Goal: Transaction & Acquisition: Purchase product/service

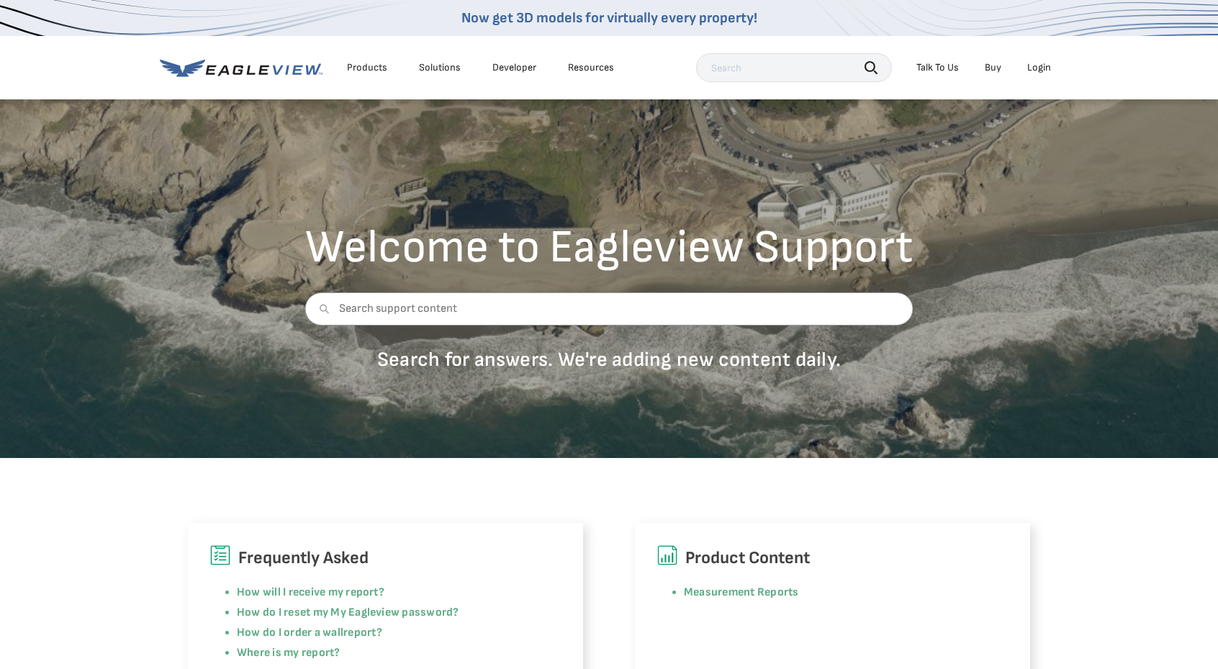
click at [1041, 69] on div "Login" at bounding box center [1039, 67] width 24 height 13
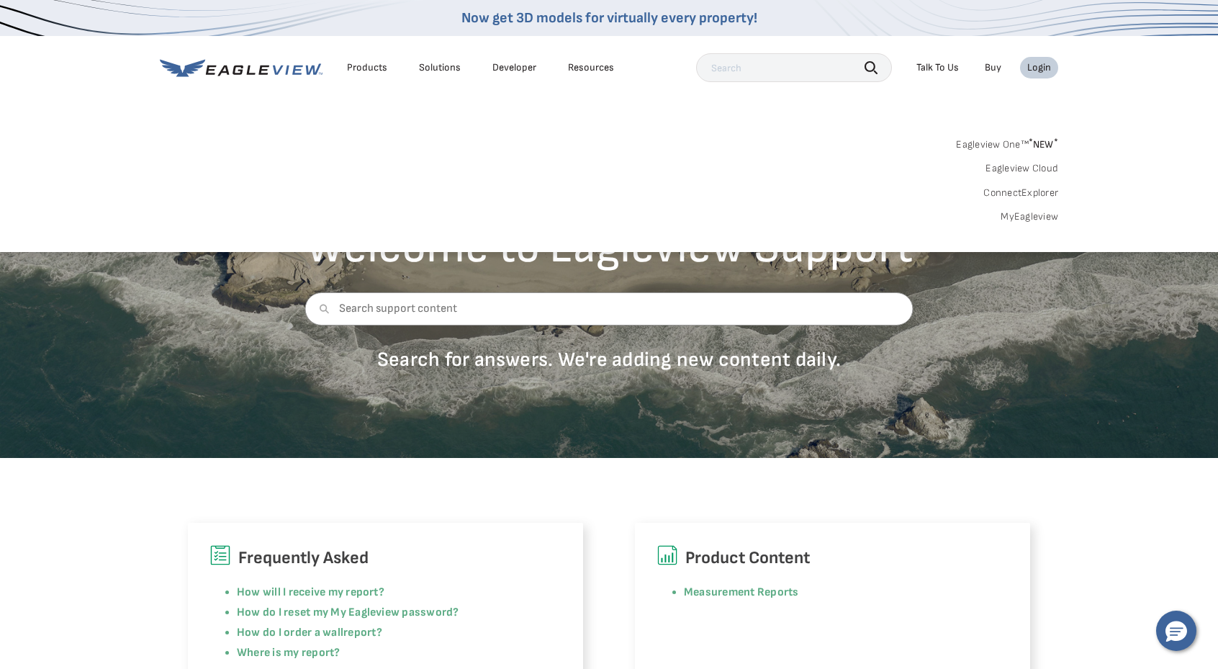
click at [1005, 144] on link "Eagleview One™ * NEW *" at bounding box center [1007, 142] width 102 height 17
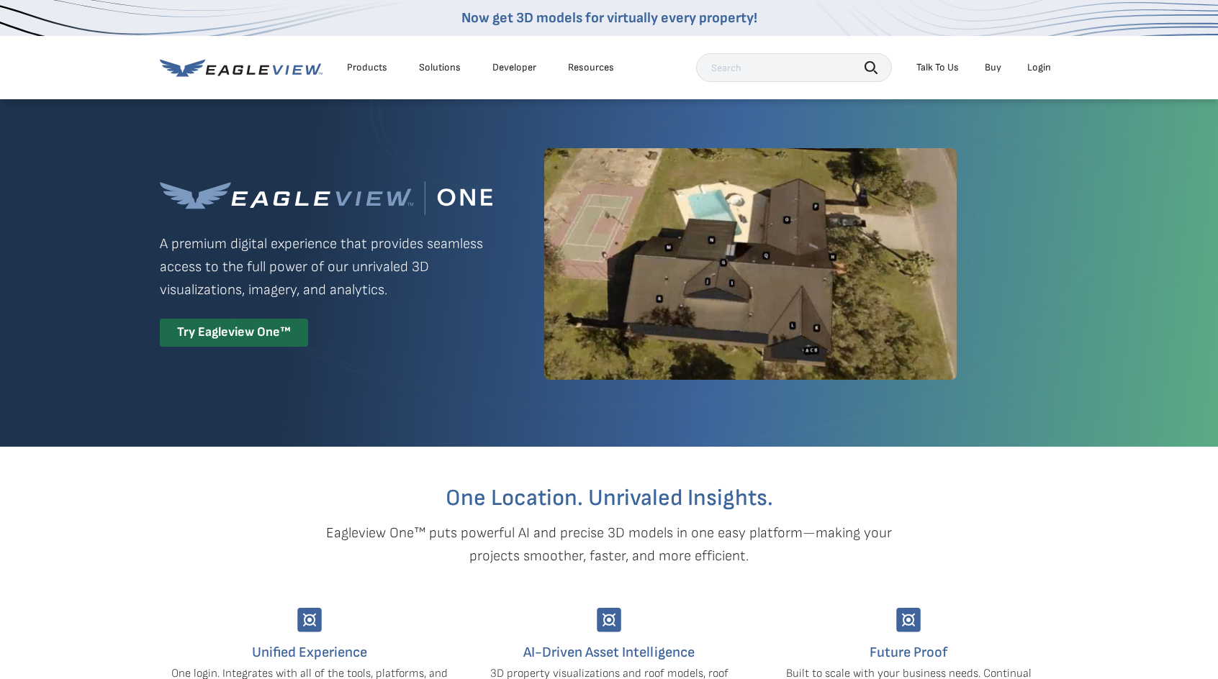
click at [1046, 68] on div "Login" at bounding box center [1039, 67] width 24 height 13
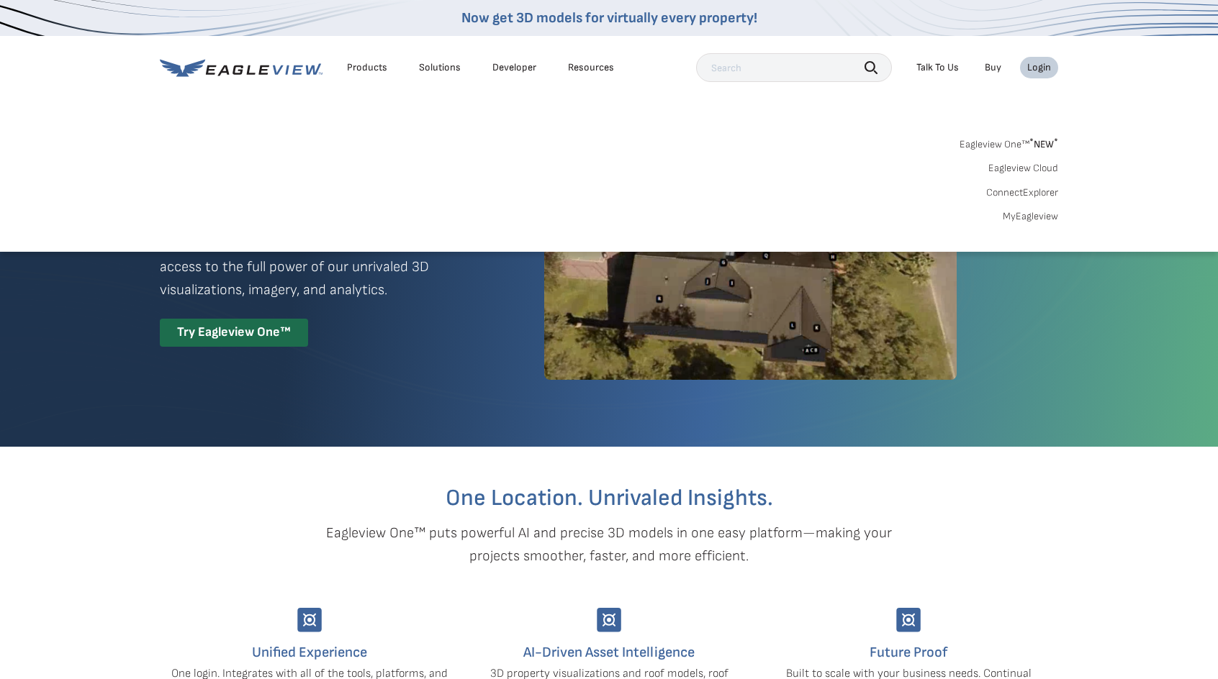
click at [1036, 215] on link "MyEagleview" at bounding box center [1030, 216] width 55 height 13
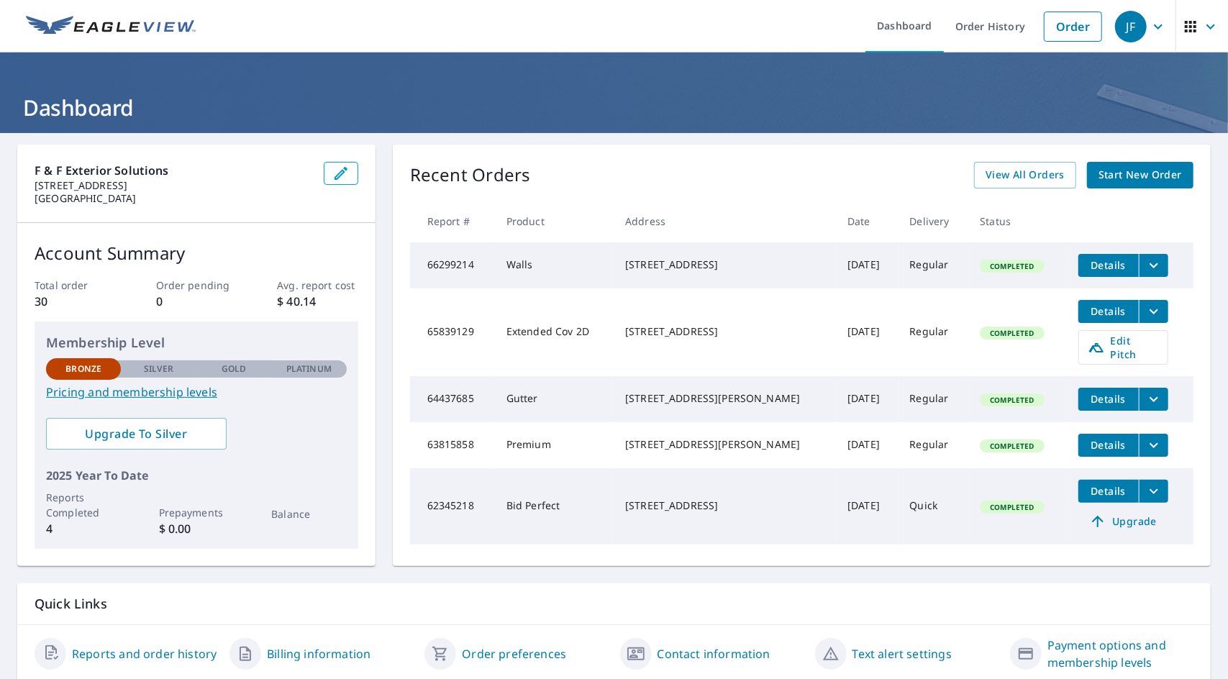
click at [1146, 262] on icon "filesDropdownBtn-66299214" at bounding box center [1154, 265] width 17 height 17
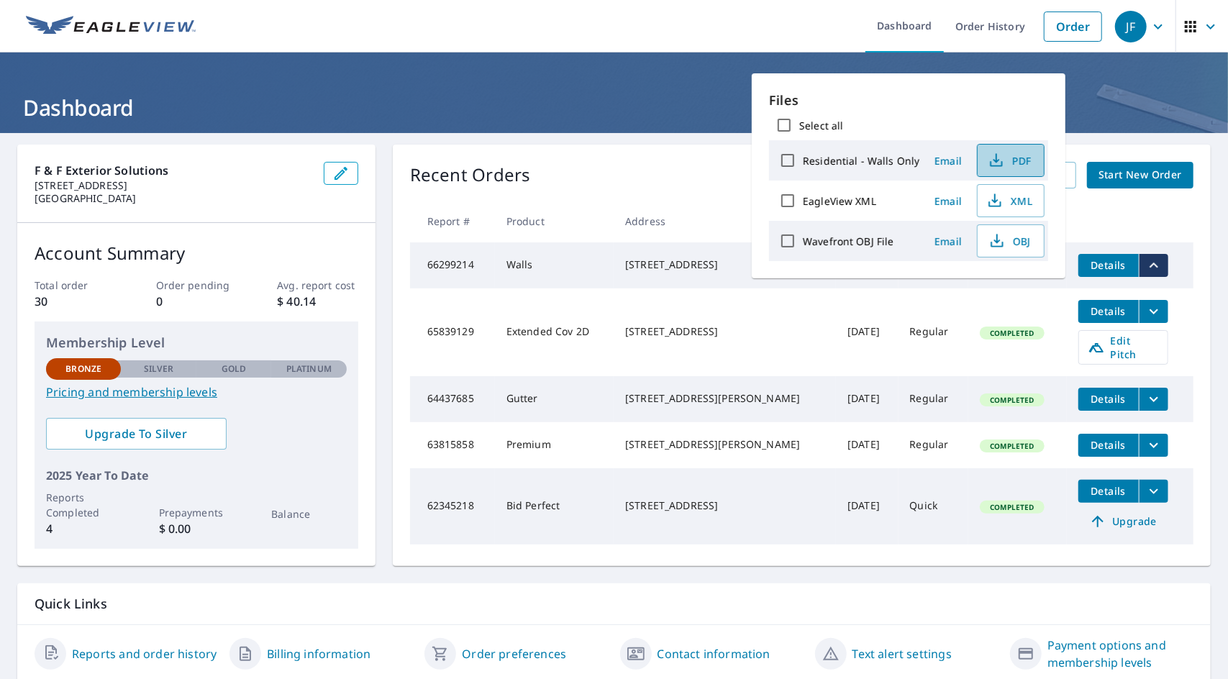
click at [1000, 159] on icon "button" at bounding box center [996, 160] width 17 height 17
click at [676, 96] on h1 "Dashboard" at bounding box center [614, 108] width 1194 height 30
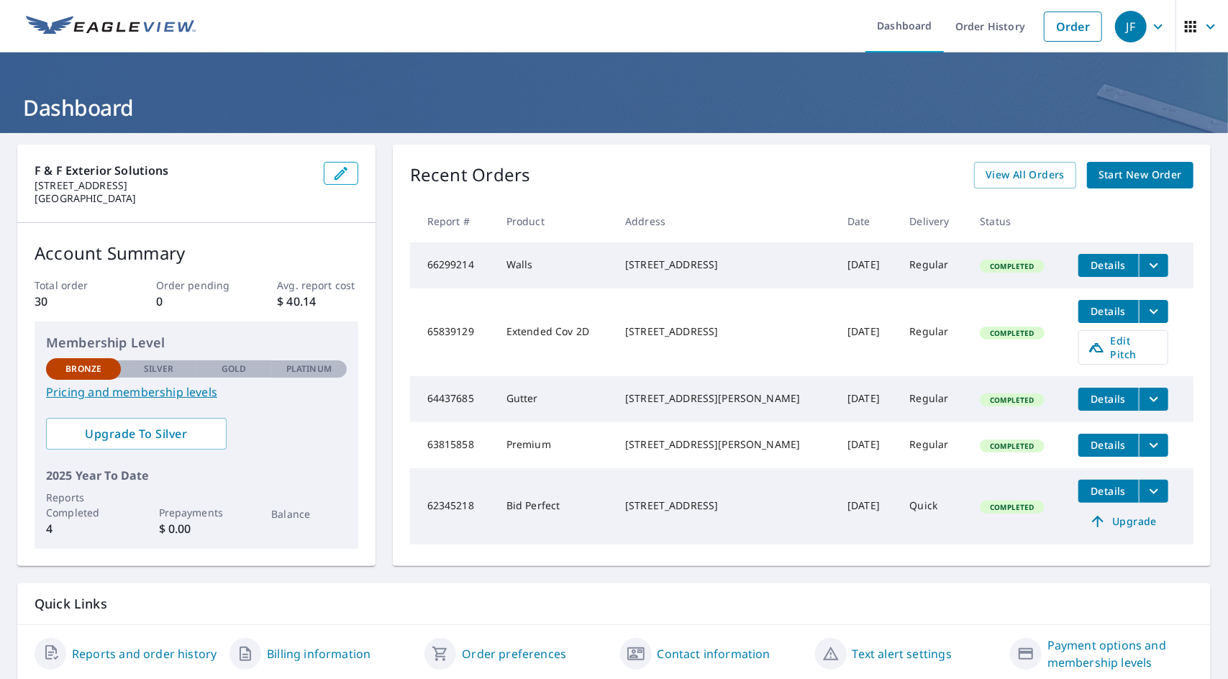
scroll to position [53, 0]
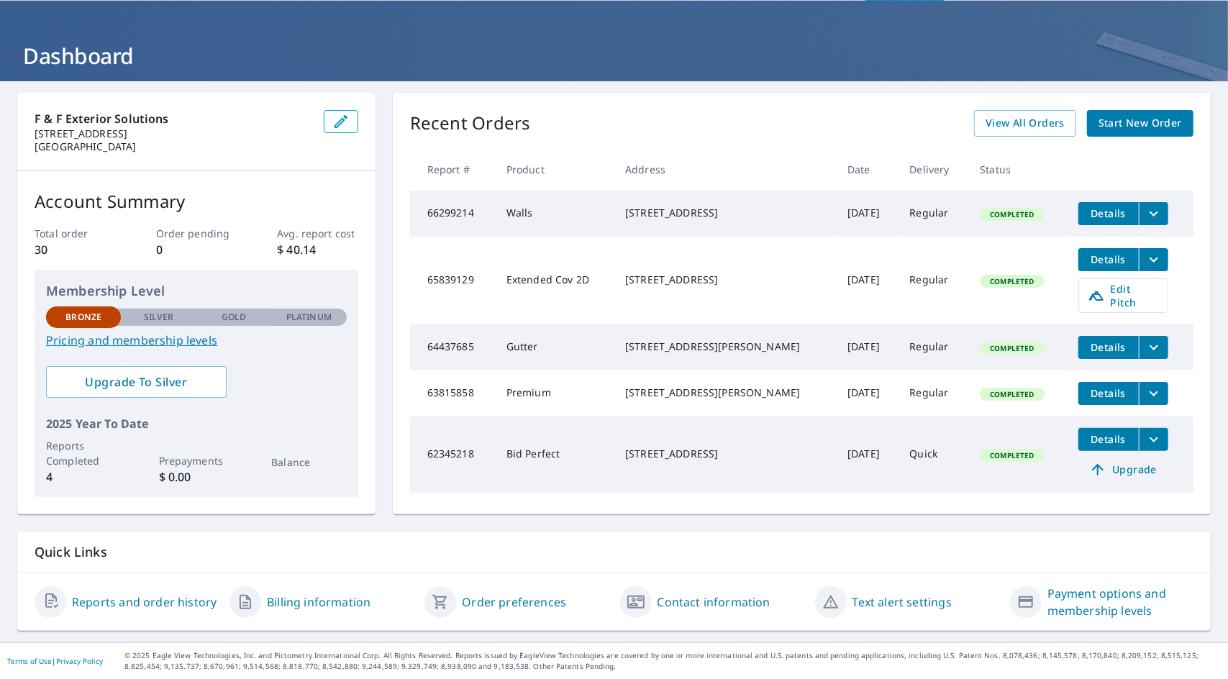
click at [659, 212] on div "16919 408th Ave SE Gold Bar, WA 98251" at bounding box center [724, 213] width 199 height 14
click at [1146, 212] on icon "filesDropdownBtn-66299214" at bounding box center [1154, 213] width 17 height 17
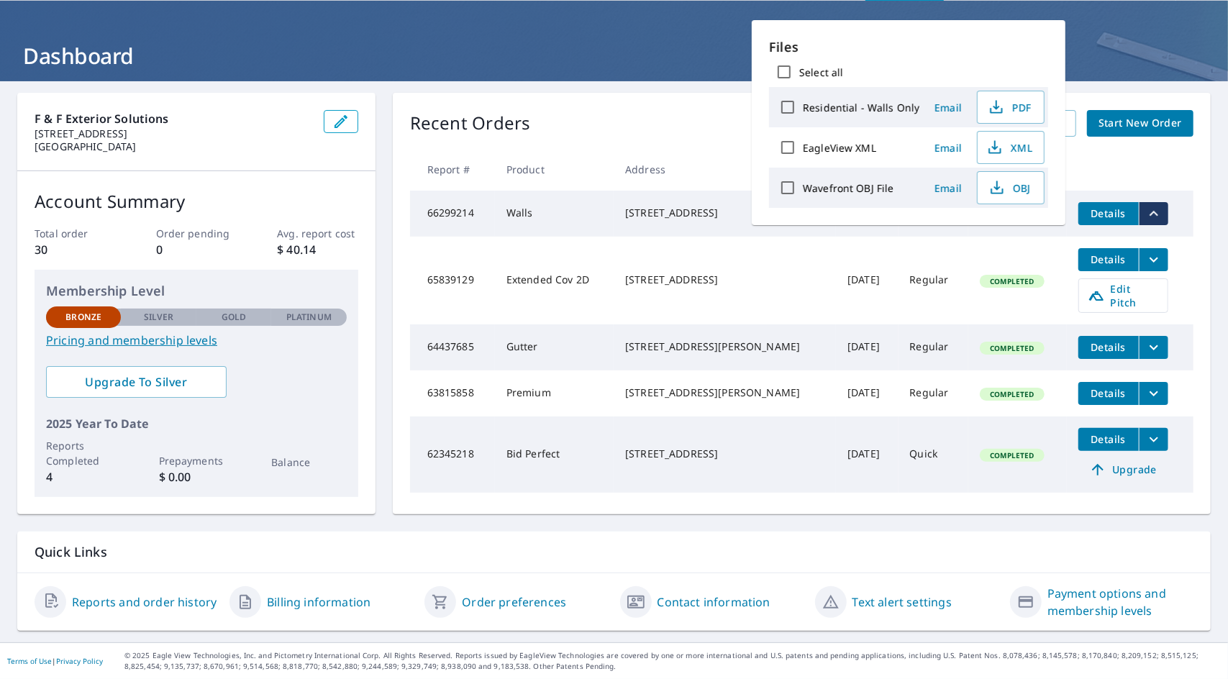
click at [655, 41] on h1 "Dashboard" at bounding box center [614, 56] width 1194 height 30
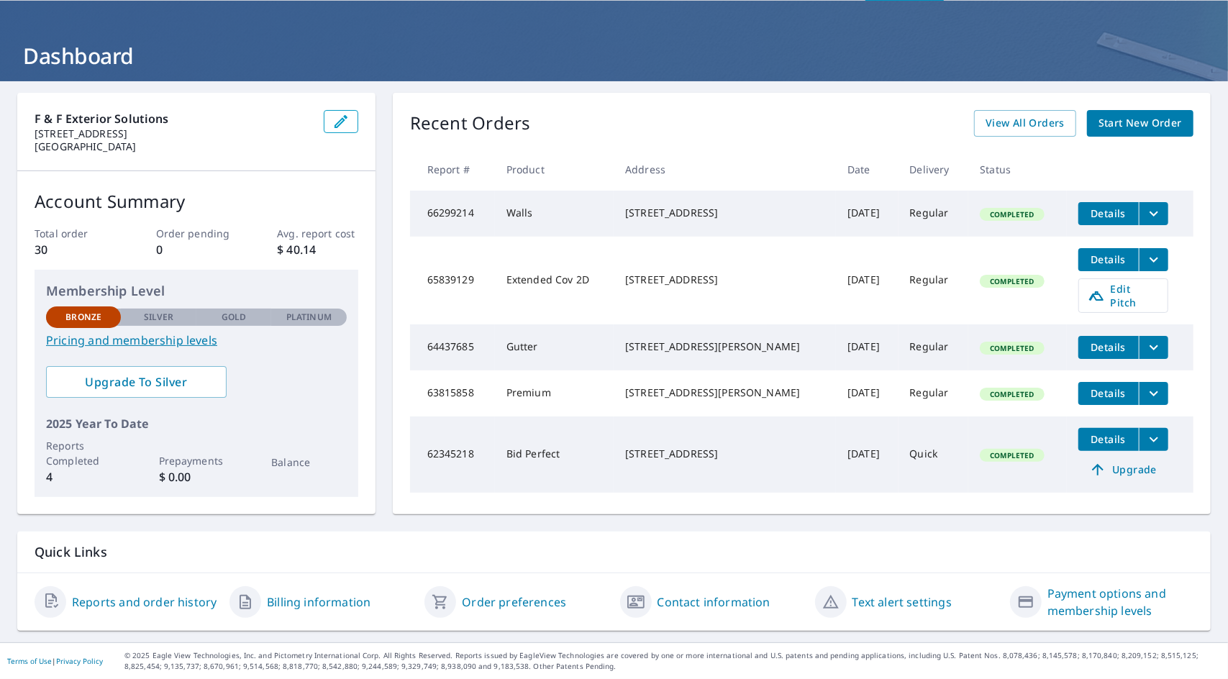
click at [651, 212] on div "16919 408th Ave SE Gold Bar, WA 98251" at bounding box center [724, 213] width 199 height 14
click at [466, 214] on td "66299214" at bounding box center [452, 214] width 85 height 46
click at [443, 217] on td "66299214" at bounding box center [452, 214] width 85 height 46
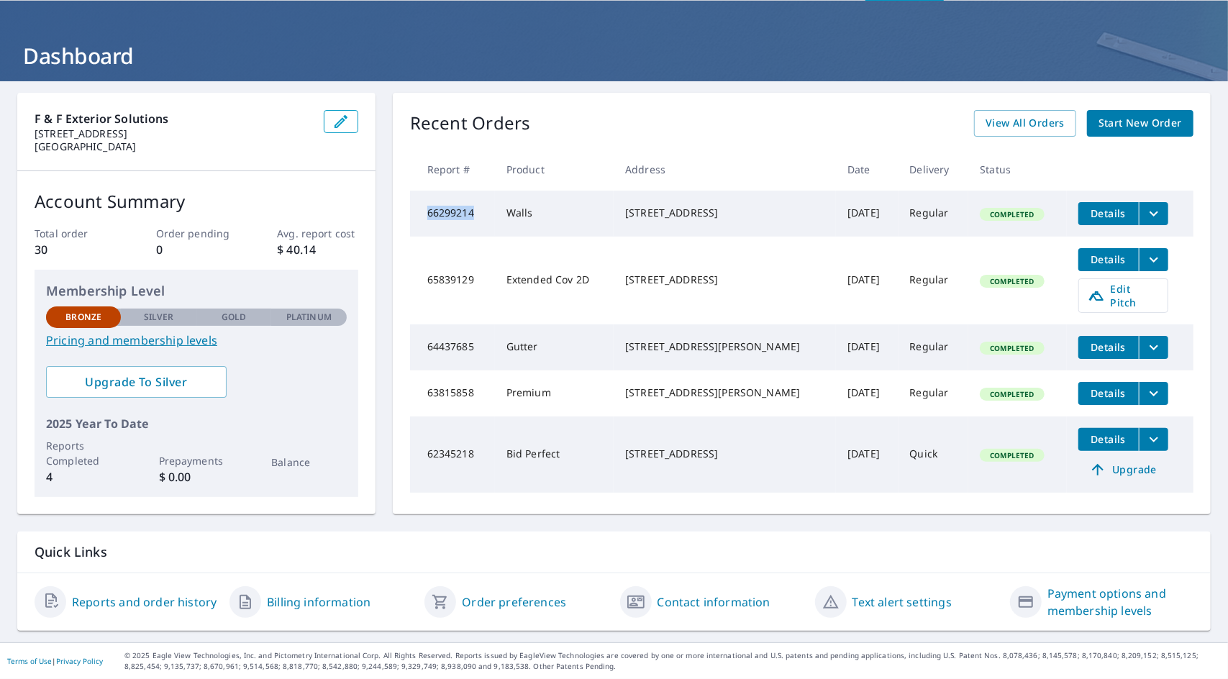
click at [443, 217] on td "66299214" at bounding box center [452, 214] width 85 height 46
click at [1087, 212] on span "Details" at bounding box center [1108, 214] width 43 height 14
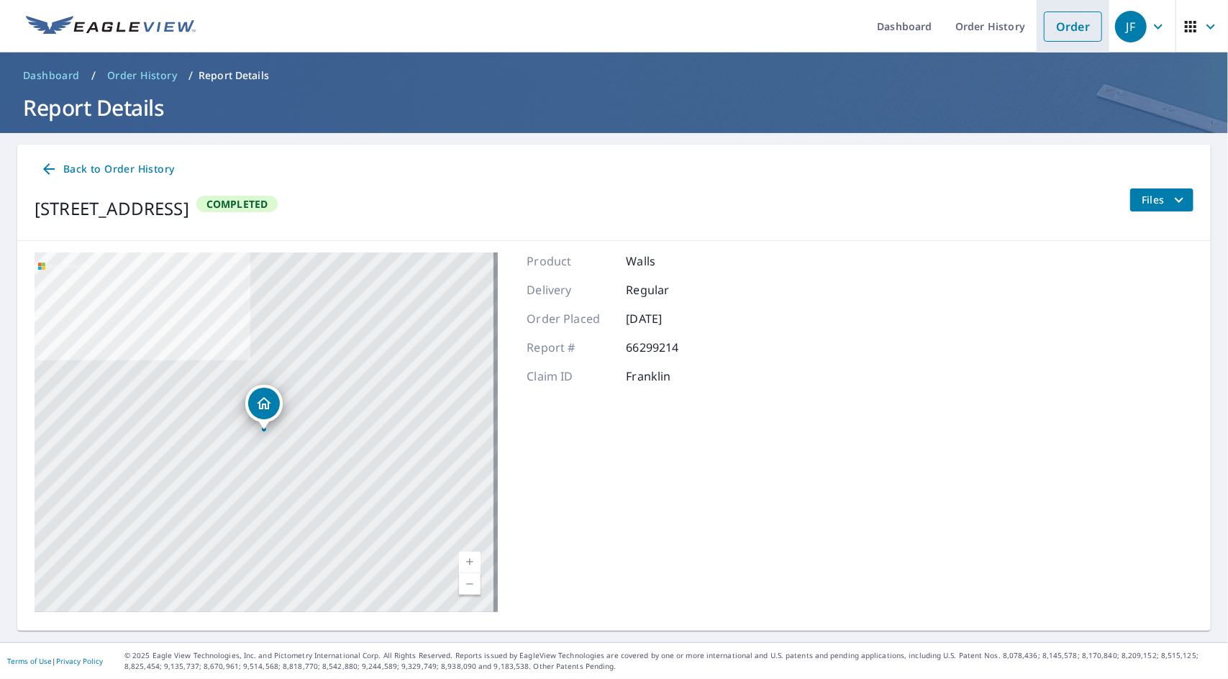
click at [1074, 21] on link "Order" at bounding box center [1073, 27] width 58 height 30
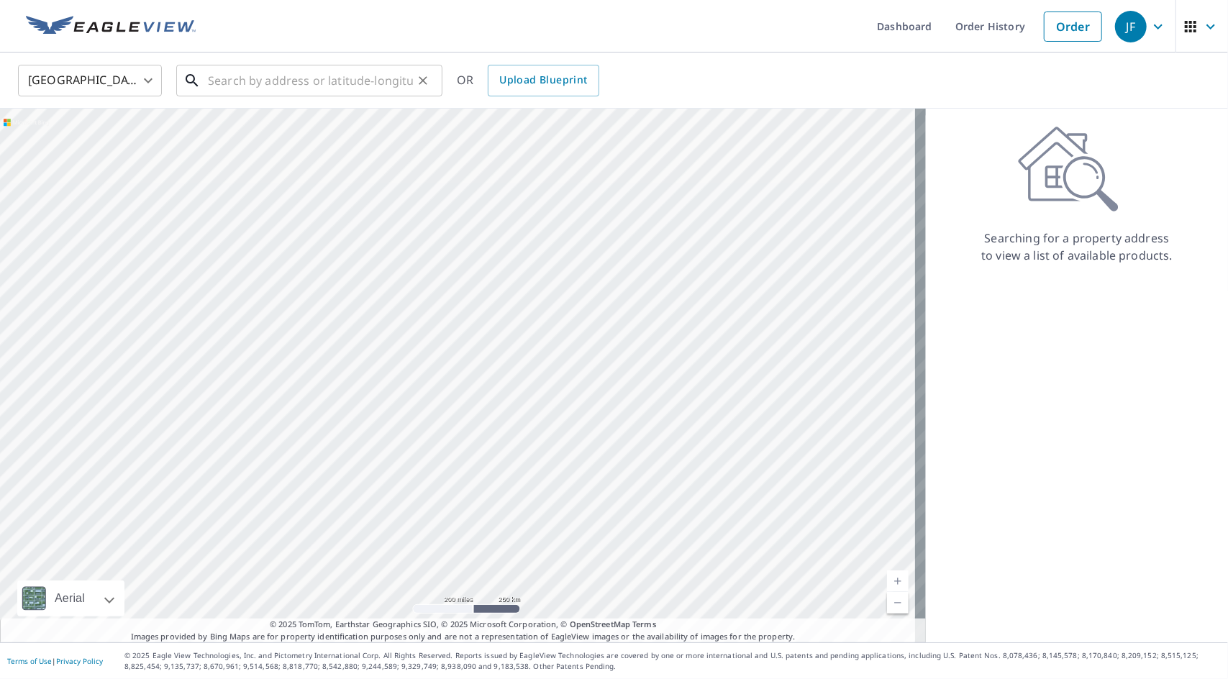
click at [241, 81] on input "text" at bounding box center [310, 80] width 205 height 40
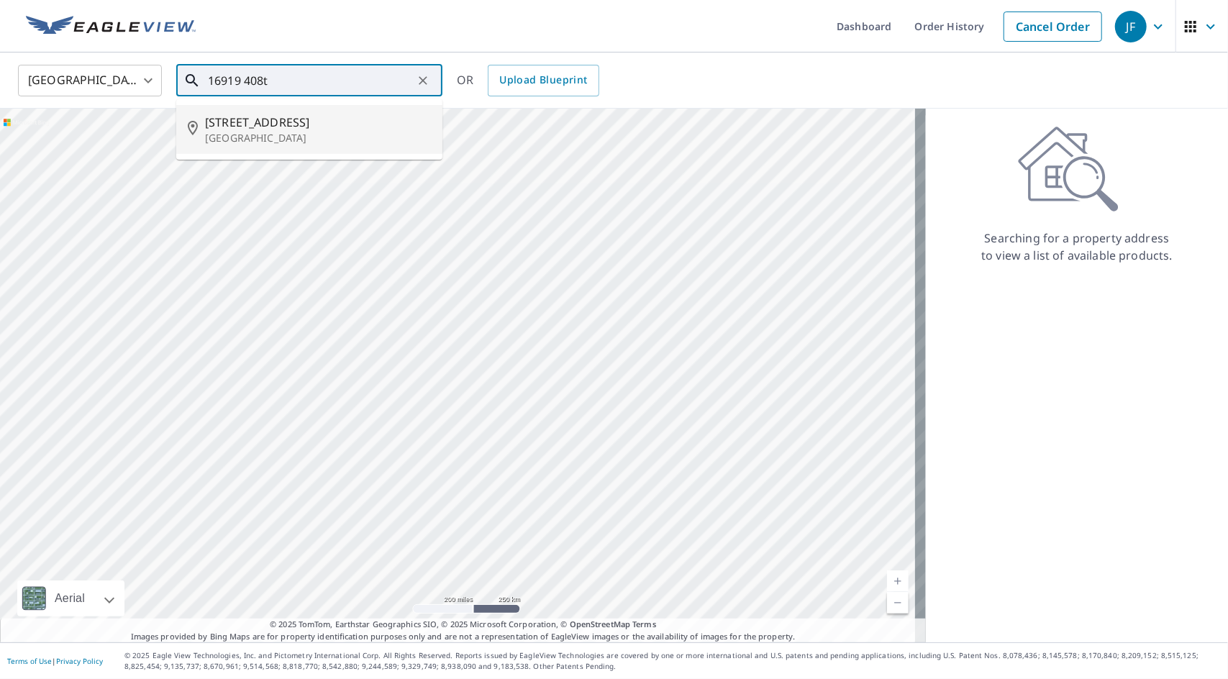
click at [237, 124] on span "16919 408th Ave SE" at bounding box center [318, 122] width 226 height 17
type input "16919 408th Ave SE Gold Bar, WA 98251"
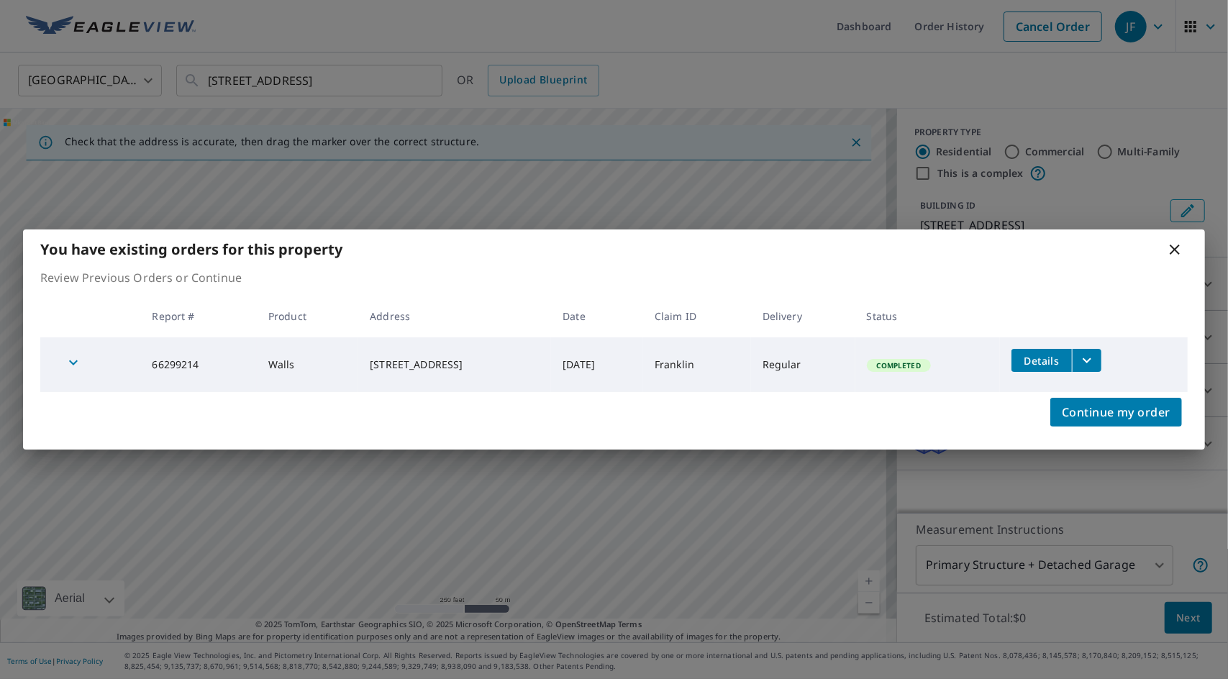
click at [1178, 250] on icon at bounding box center [1175, 249] width 17 height 17
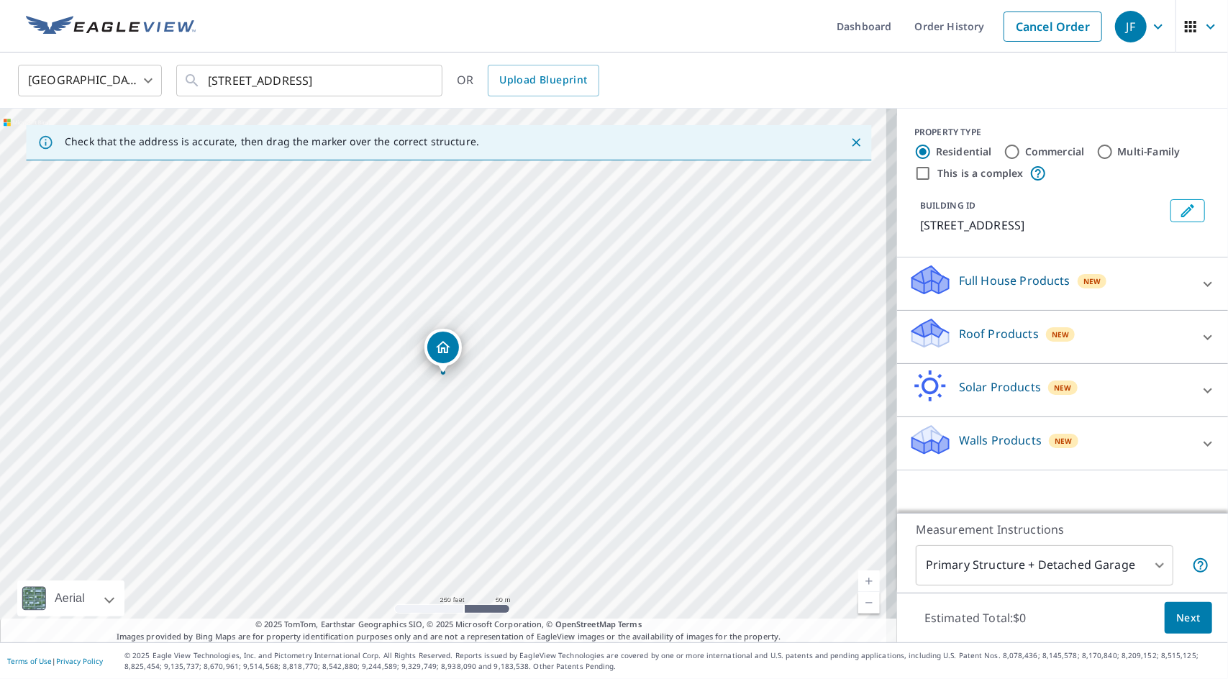
click at [1204, 339] on icon at bounding box center [1208, 337] width 9 height 5
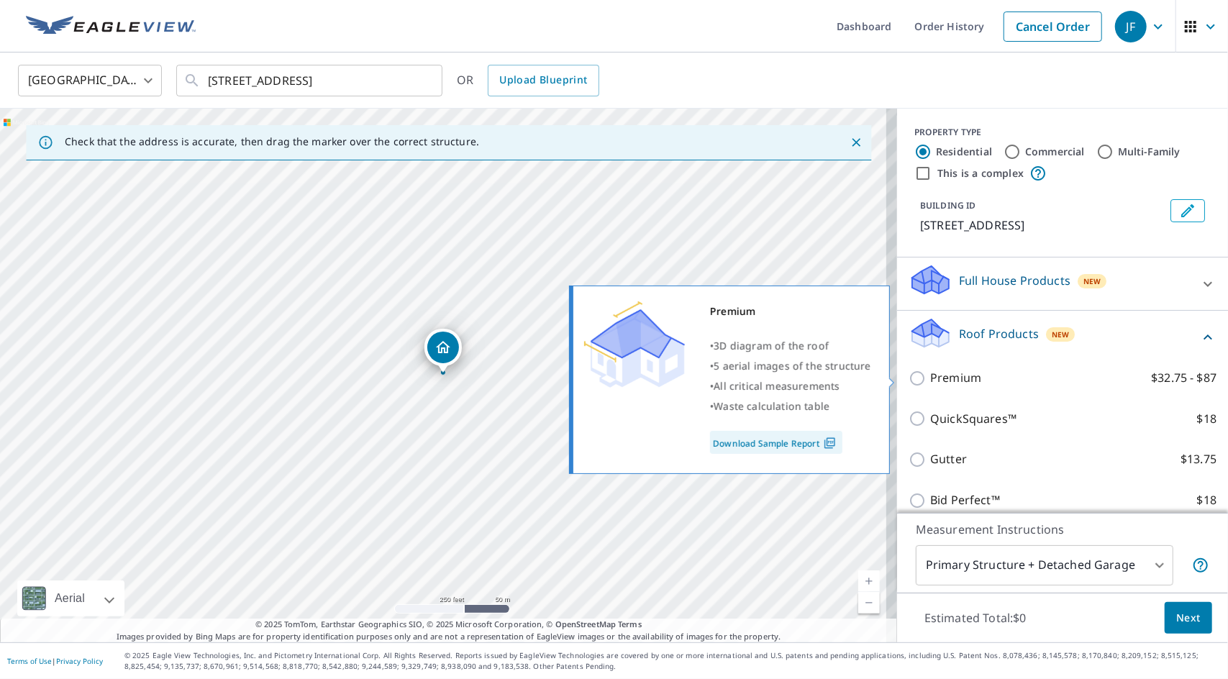
scroll to position [119, 0]
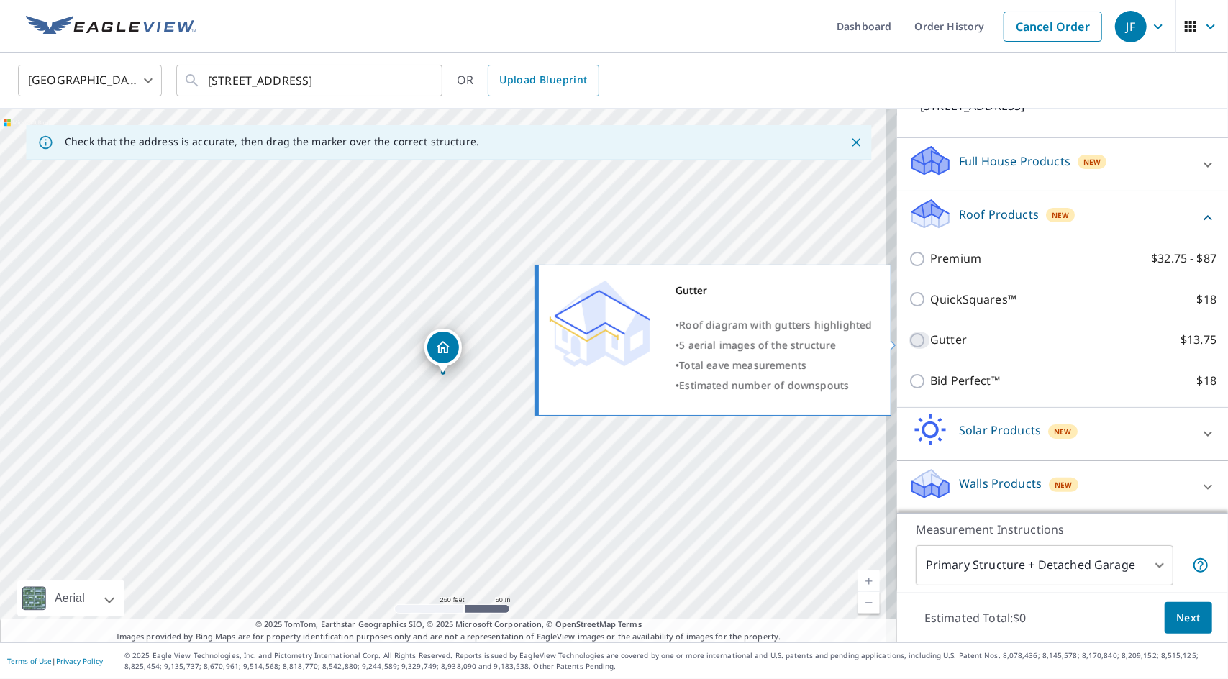
click at [909, 342] on input "Gutter $13.75" at bounding box center [920, 340] width 22 height 17
checkbox input "true"
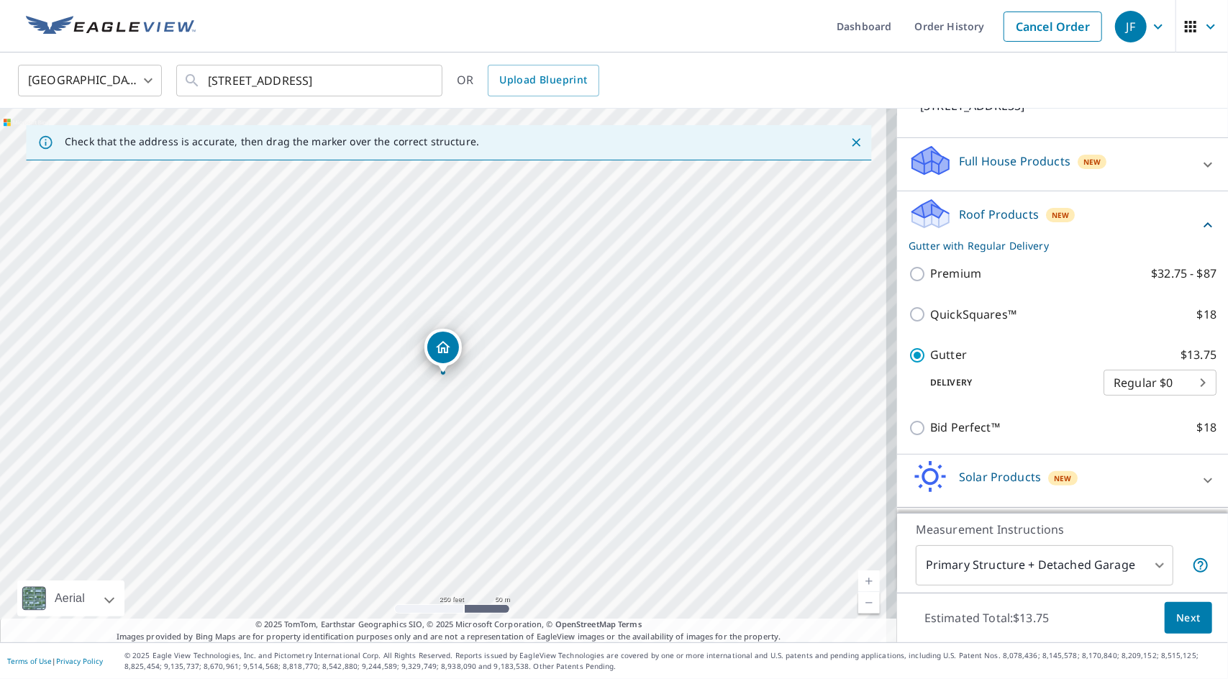
click at [1177, 615] on span "Next" at bounding box center [1189, 619] width 24 height 18
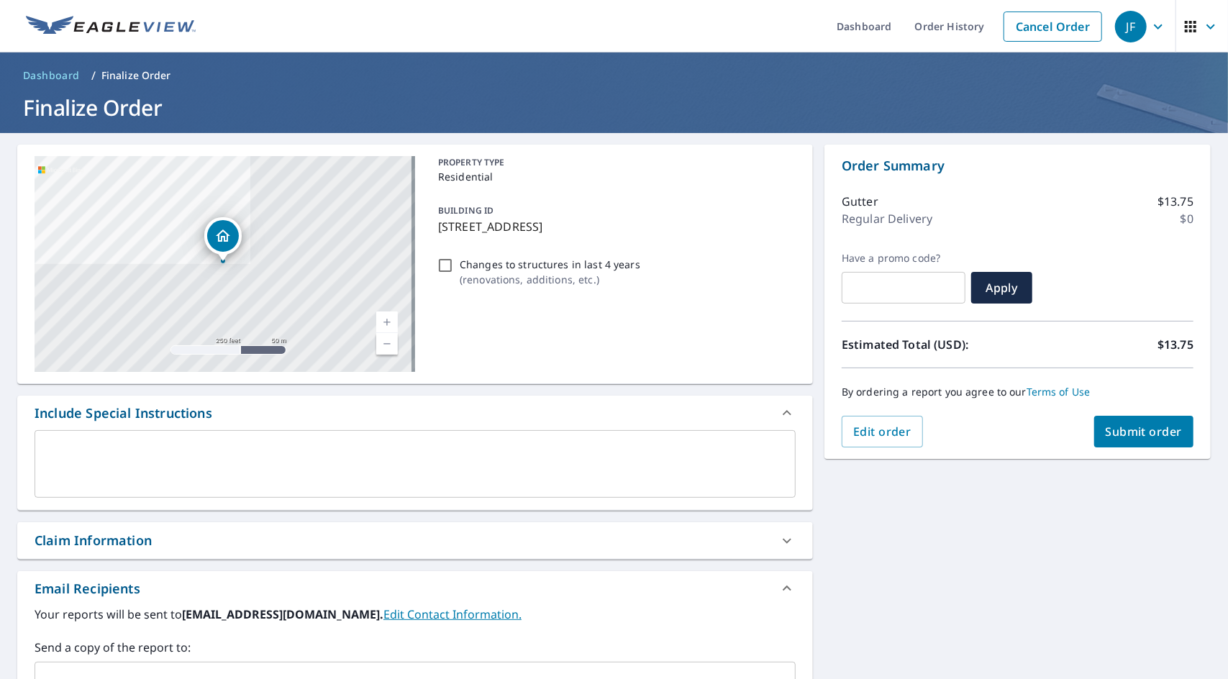
click at [1118, 428] on span "Submit order" at bounding box center [1144, 432] width 77 height 16
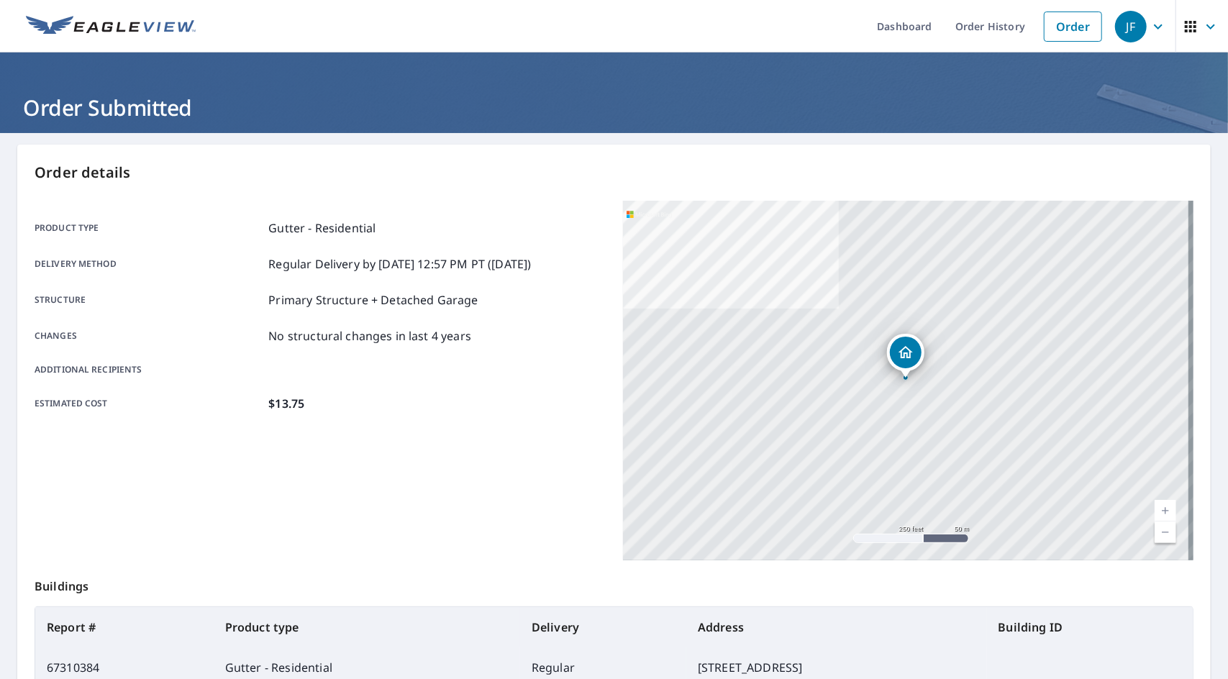
scroll to position [166, 0]
